Goal: Book appointment/travel/reservation

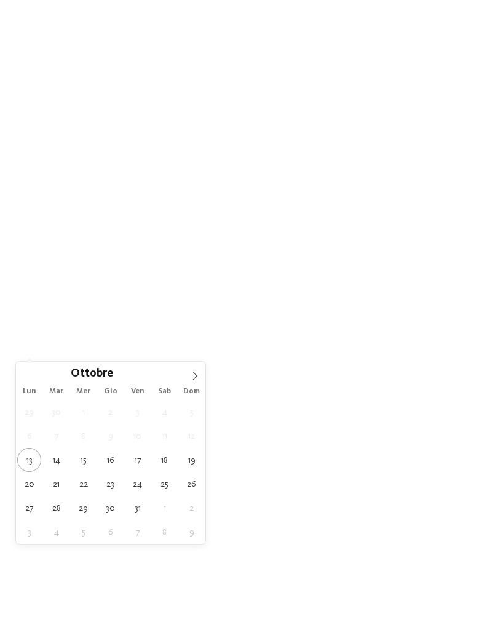
click at [185, 381] on span at bounding box center [195, 372] width 21 height 21
click at [187, 374] on span at bounding box center [195, 372] width 21 height 21
click at [191, 376] on icon at bounding box center [195, 376] width 9 height 9
type input "****"
type div "[DATE]"
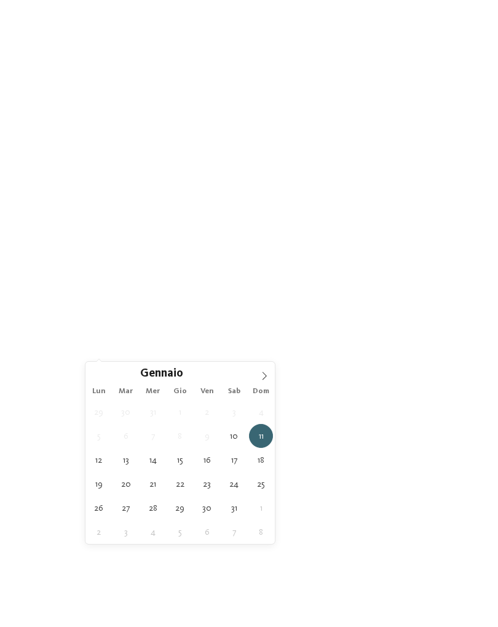
type input "****"
type div "[DATE]"
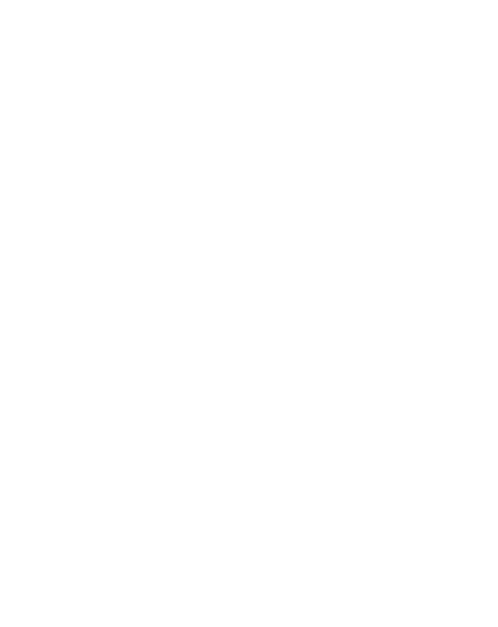
click at [377, 322] on div "Family Experiences" at bounding box center [343, 312] width 87 height 22
click at [327, 258] on div at bounding box center [323, 264] width 12 height 12
click at [327, 209] on div at bounding box center [323, 215] width 12 height 12
click at [305, 444] on div "accetta" at bounding box center [249, 456] width 160 height 25
click at [286, 322] on div "I miei desideri" at bounding box center [260, 312] width 73 height 22
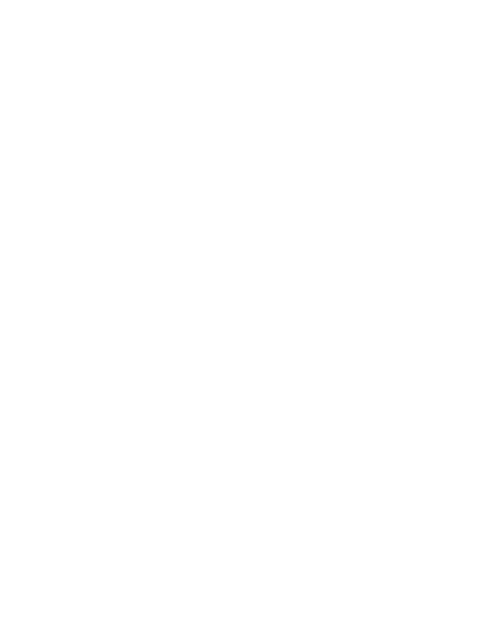
click at [427, 295] on div at bounding box center [421, 301] width 12 height 12
click at [226, 270] on div at bounding box center [224, 276] width 12 height 12
click at [425, 397] on div at bounding box center [421, 403] width 12 height 12
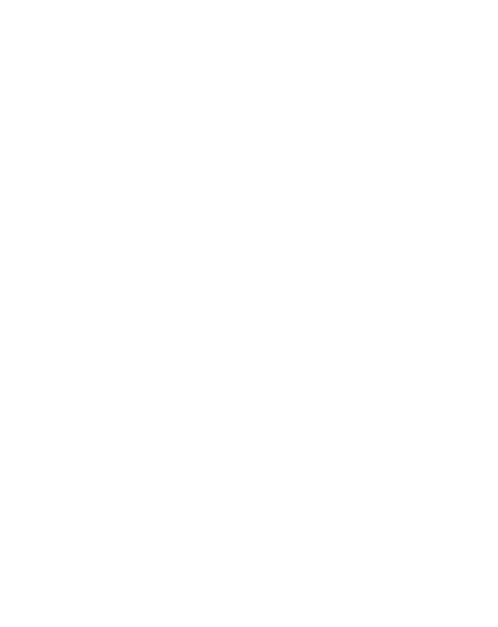
click at [423, 371] on div at bounding box center [421, 377] width 12 height 12
click at [122, 532] on div "accetta" at bounding box center [249, 544] width 357 height 25
click at [459, 322] on link "trova l’hotel" at bounding box center [450, 312] width 66 height 22
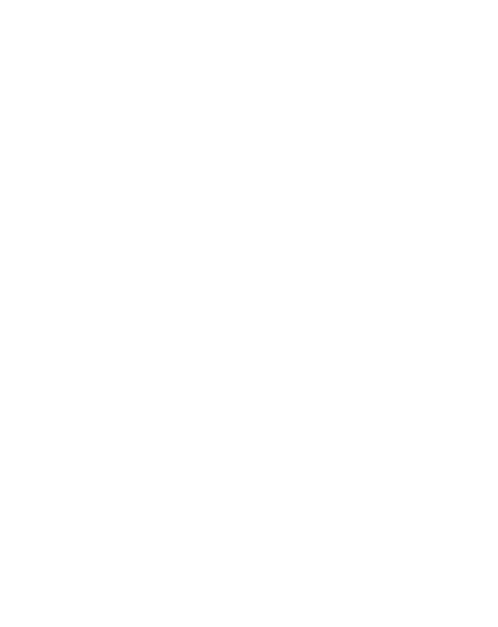
click at [46, 402] on span "Famiglia Nestl" at bounding box center [73, 409] width 72 height 14
click at [477, 394] on icon at bounding box center [472, 408] width 34 height 28
click at [472, 398] on icon at bounding box center [472, 408] width 34 height 28
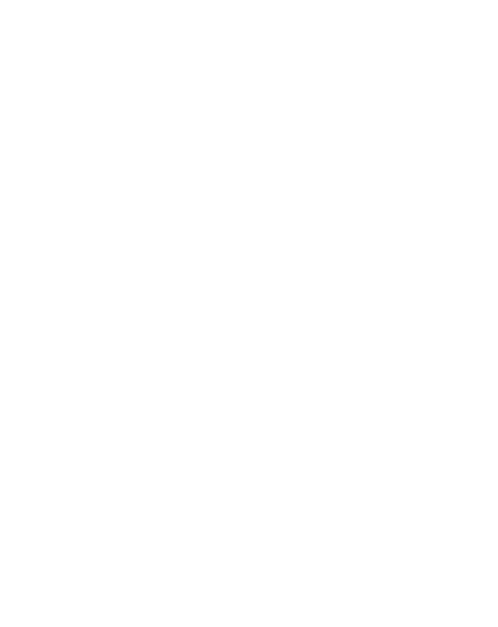
click at [480, 394] on icon at bounding box center [472, 408] width 34 height 28
click at [481, 394] on icon at bounding box center [472, 408] width 34 height 28
click at [477, 394] on icon at bounding box center [472, 408] width 34 height 28
click at [412, 372] on button "Chiudi" at bounding box center [411, 387] width 30 height 30
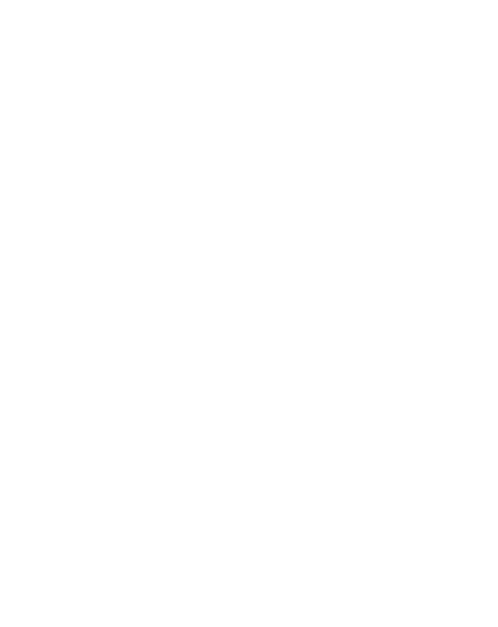
click at [472, 186] on icon at bounding box center [474, 197] width 26 height 22
click at [406, 372] on button "Chiudi" at bounding box center [411, 387] width 30 height 30
click at [410, 419] on button "Chiudi" at bounding box center [411, 434] width 30 height 30
